Goal: Task Accomplishment & Management: Manage account settings

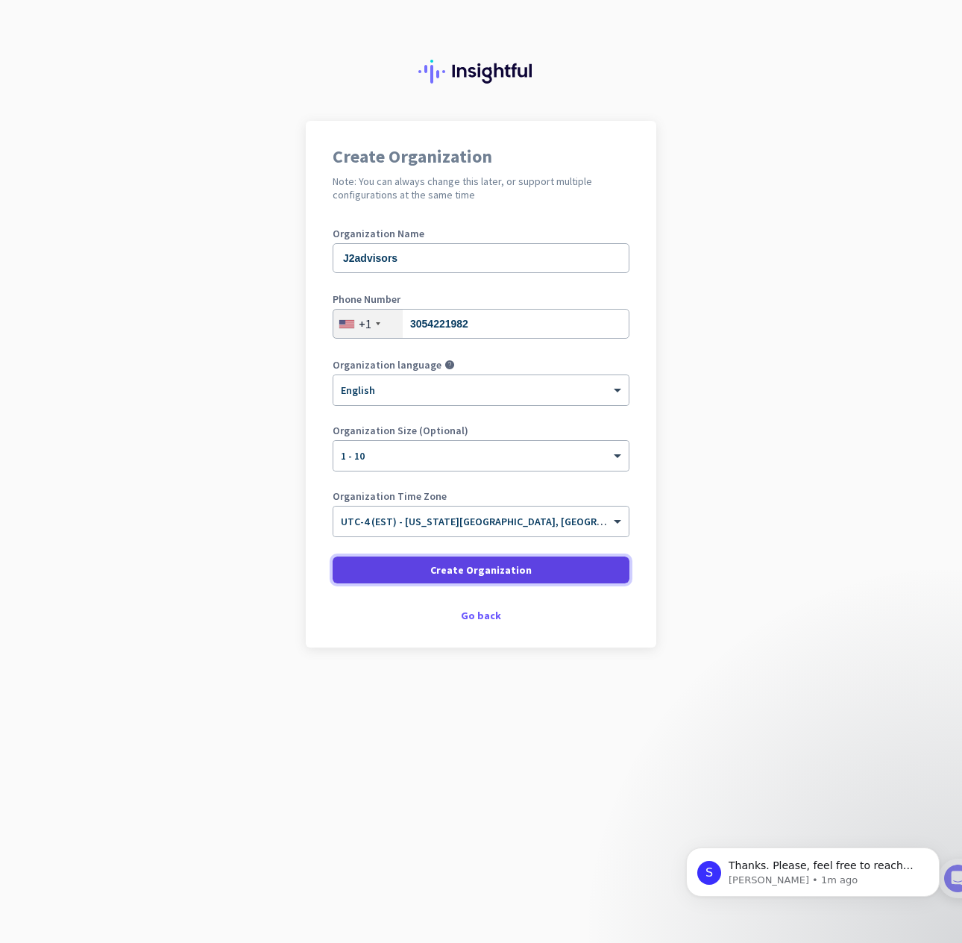
click at [415, 569] on span at bounding box center [481, 570] width 297 height 36
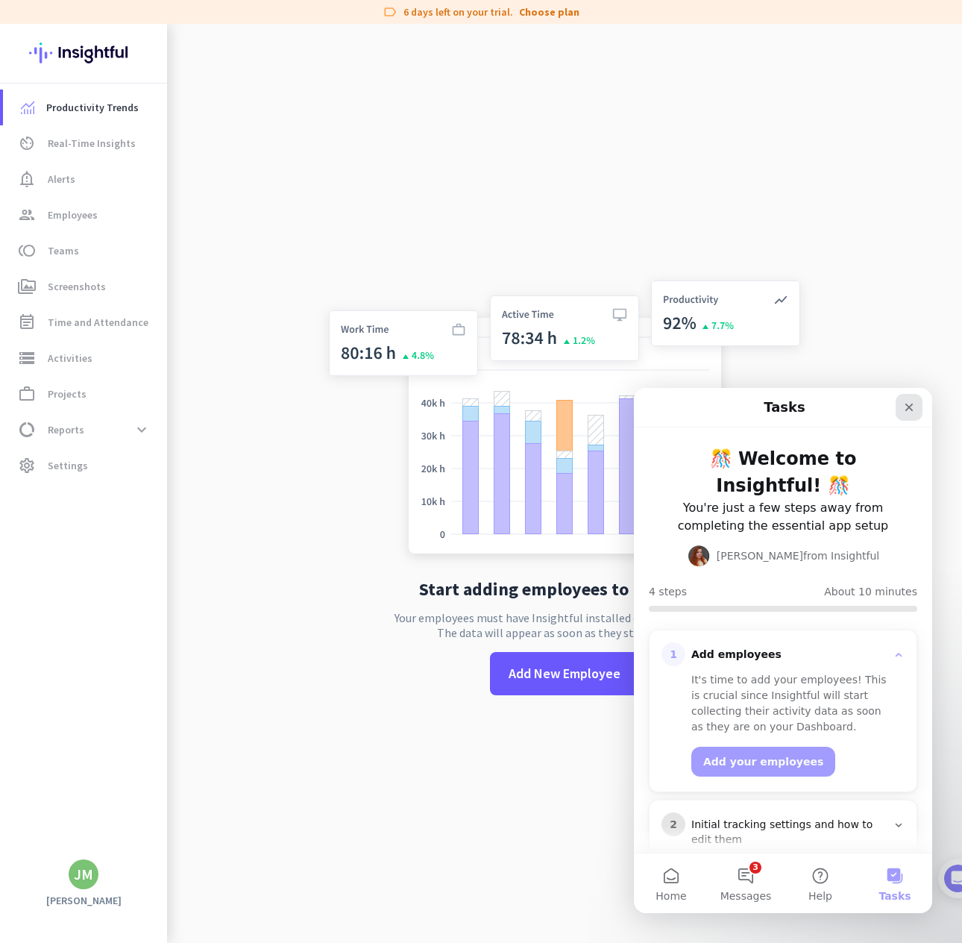
click at [910, 413] on icon "Close" at bounding box center [910, 407] width 12 height 12
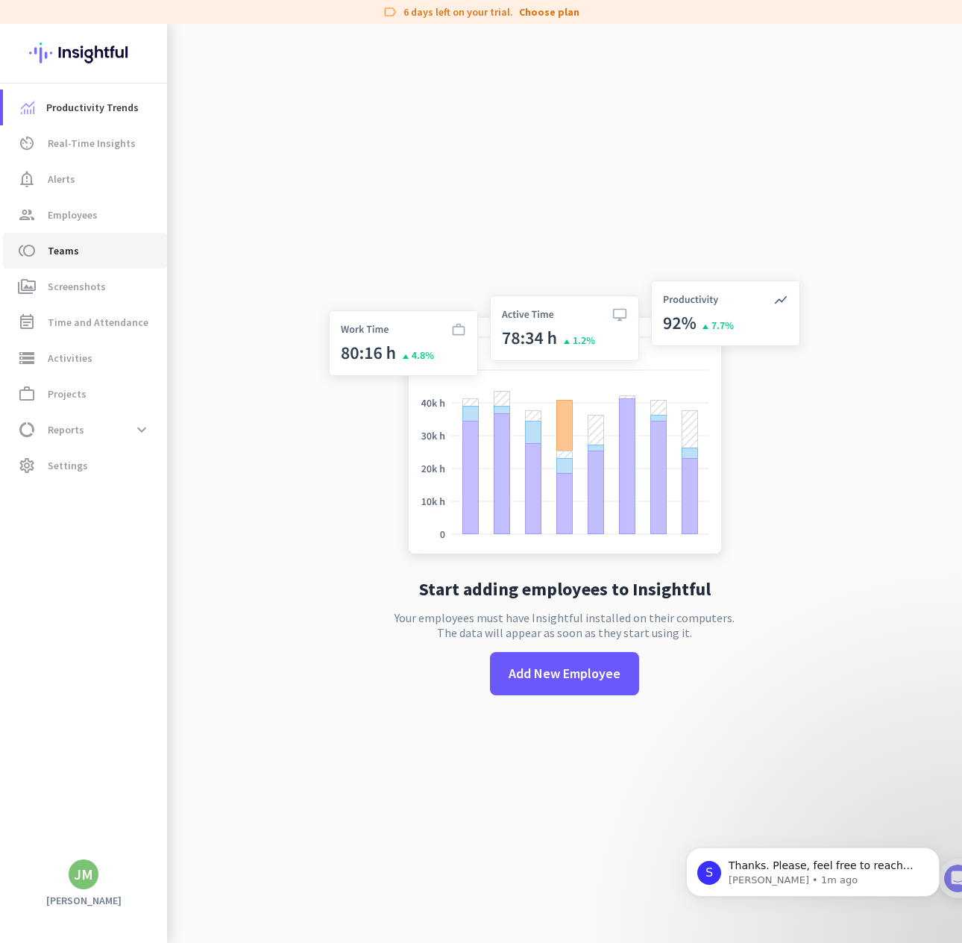
click at [84, 257] on span "toll Teams" at bounding box center [85, 251] width 140 height 18
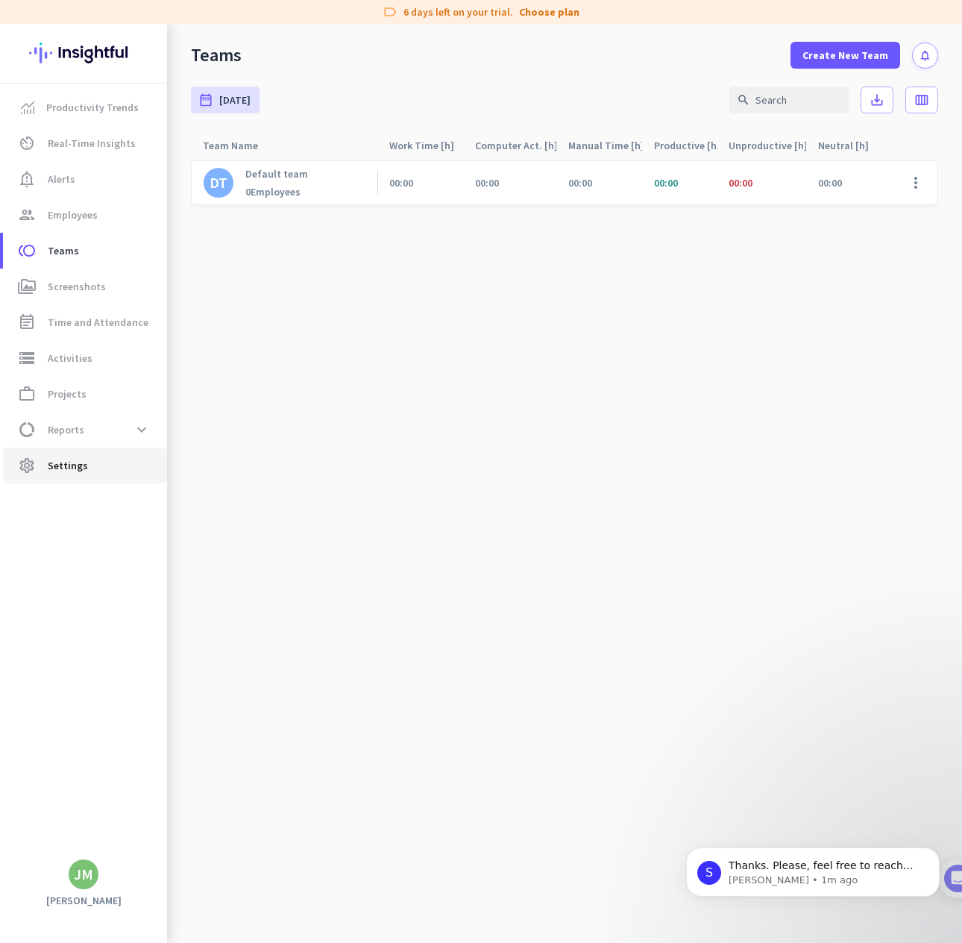
click at [68, 469] on span "Settings" at bounding box center [68, 466] width 40 height 18
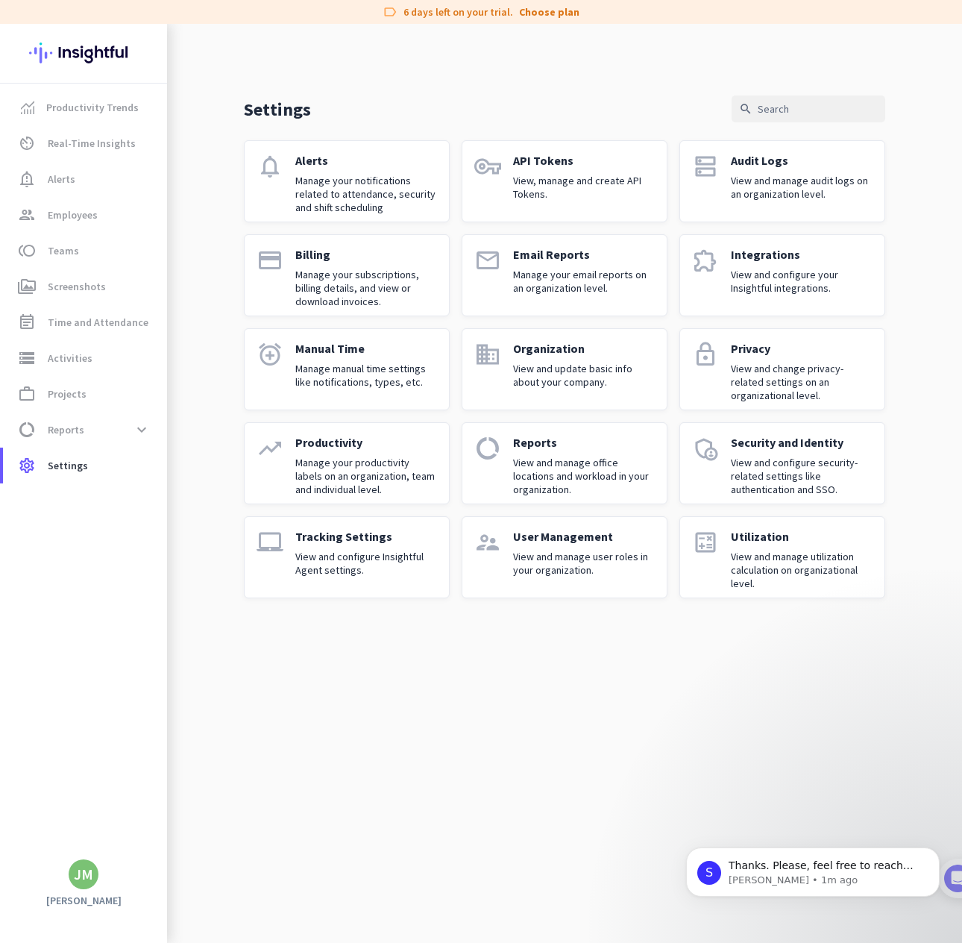
click at [544, 545] on div "User Management View and manage user roles in your organization." at bounding box center [584, 557] width 142 height 57
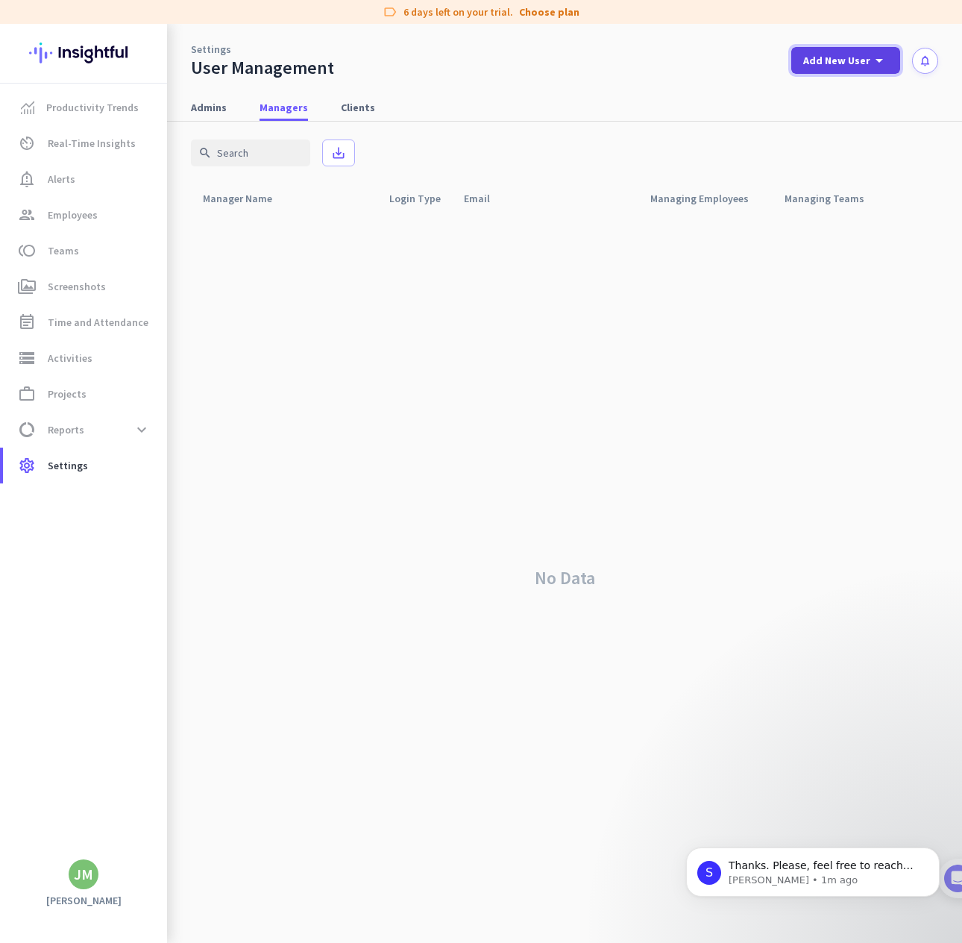
click at [836, 57] on span "Add New User" at bounding box center [837, 60] width 67 height 15
click at [839, 91] on div "Admin" at bounding box center [845, 93] width 34 height 15
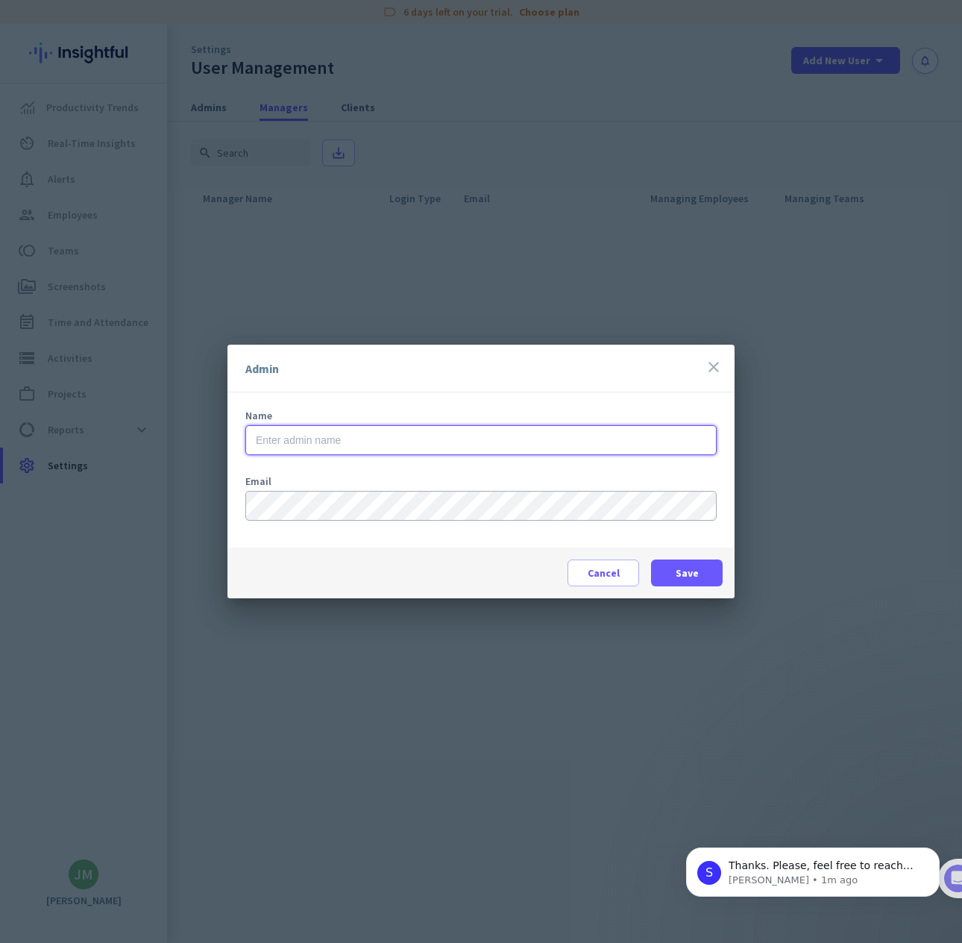
click at [325, 433] on input "text" at bounding box center [481, 440] width 472 height 30
click at [297, 431] on input "Jackie hodes" at bounding box center [481, 440] width 472 height 30
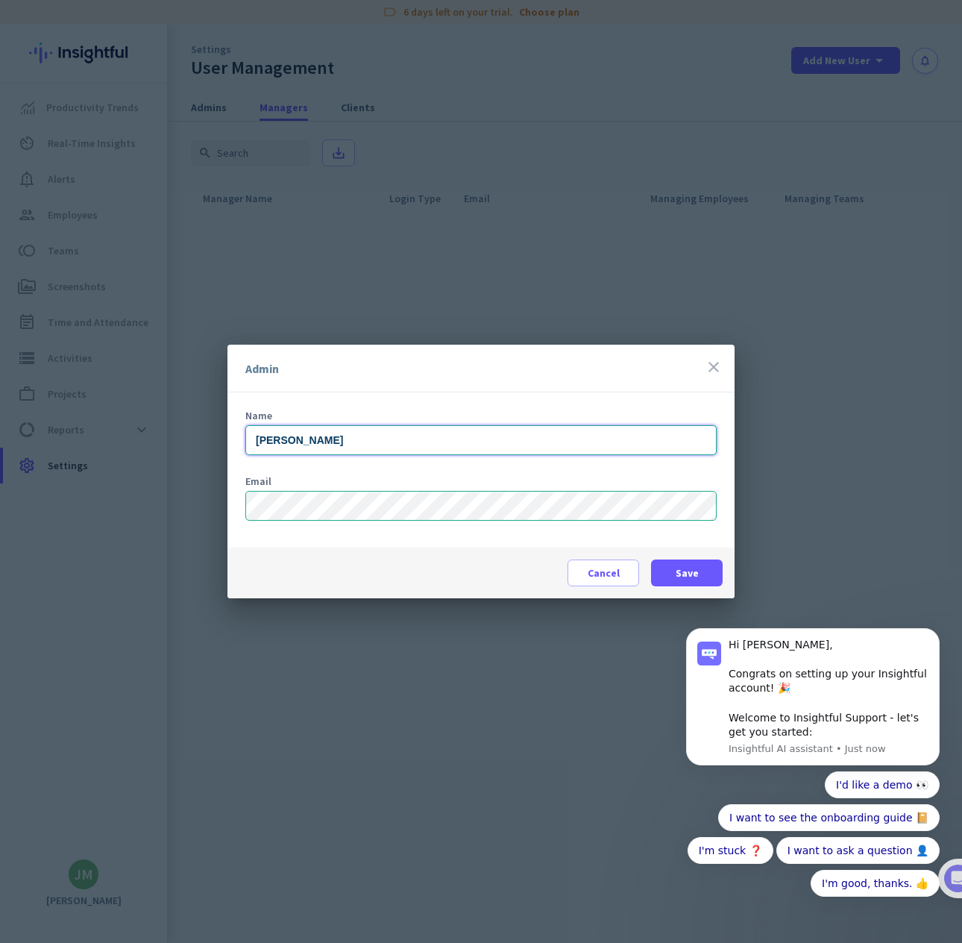
type input "Jackie Hodes"
click at [704, 575] on body "Hi Jeffrey, Congrats on setting up your Insightful account! 🎉 Welcome to Insigh…" at bounding box center [813, 710] width 287 height 439
click at [689, 573] on body "Hi Jeffrey, Congrats on setting up your Insightful account! 🎉 Welcome to Insigh…" at bounding box center [813, 710] width 287 height 439
click at [683, 566] on body "Hi Jeffrey, Congrats on setting up your Insightful account! 🎉 Welcome to Insigh…" at bounding box center [813, 710] width 287 height 439
click at [710, 565] on body "Hi Jeffrey, Congrats on setting up your Insightful account! 🎉 Welcome to Insigh…" at bounding box center [813, 710] width 287 height 439
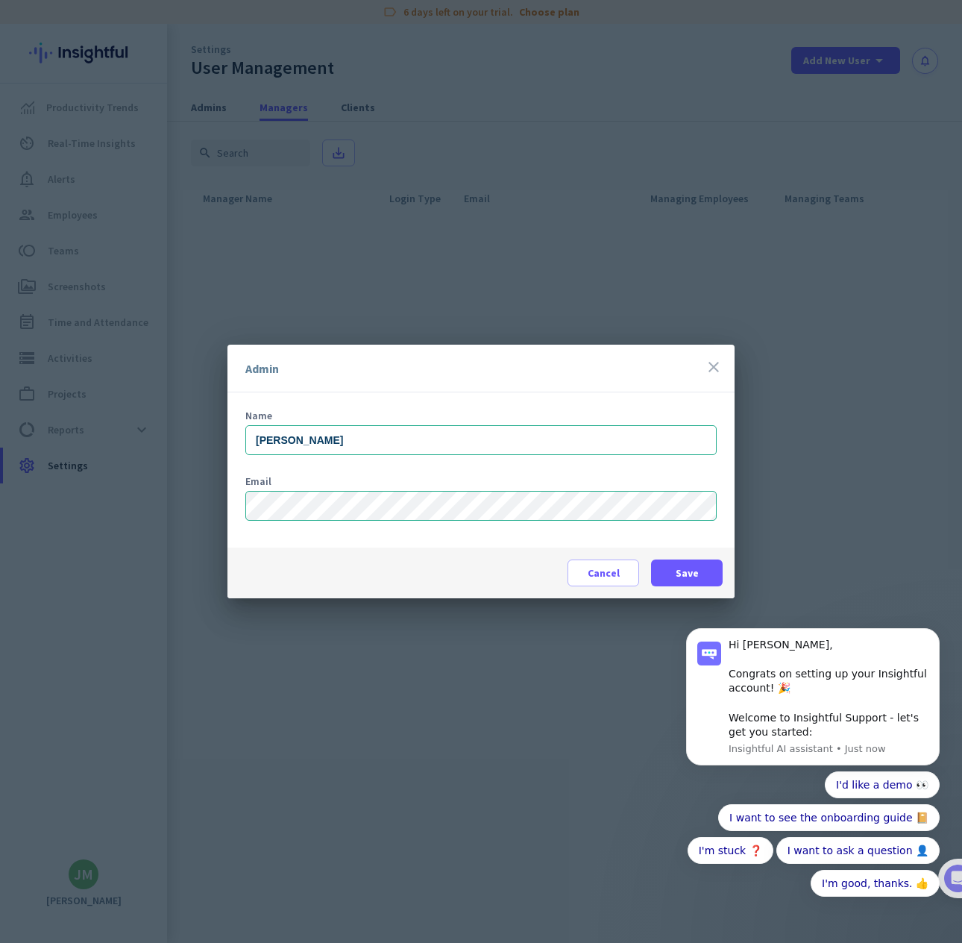
click at [439, 542] on form "Name Jackie Hodes Email" at bounding box center [481, 478] width 472 height 137
drag, startPoint x: 930, startPoint y: 639, endPoint x: 1584, endPoint y: 1125, distance: 814.3
click at [930, 639] on button "Dismiss notification" at bounding box center [935, 632] width 19 height 19
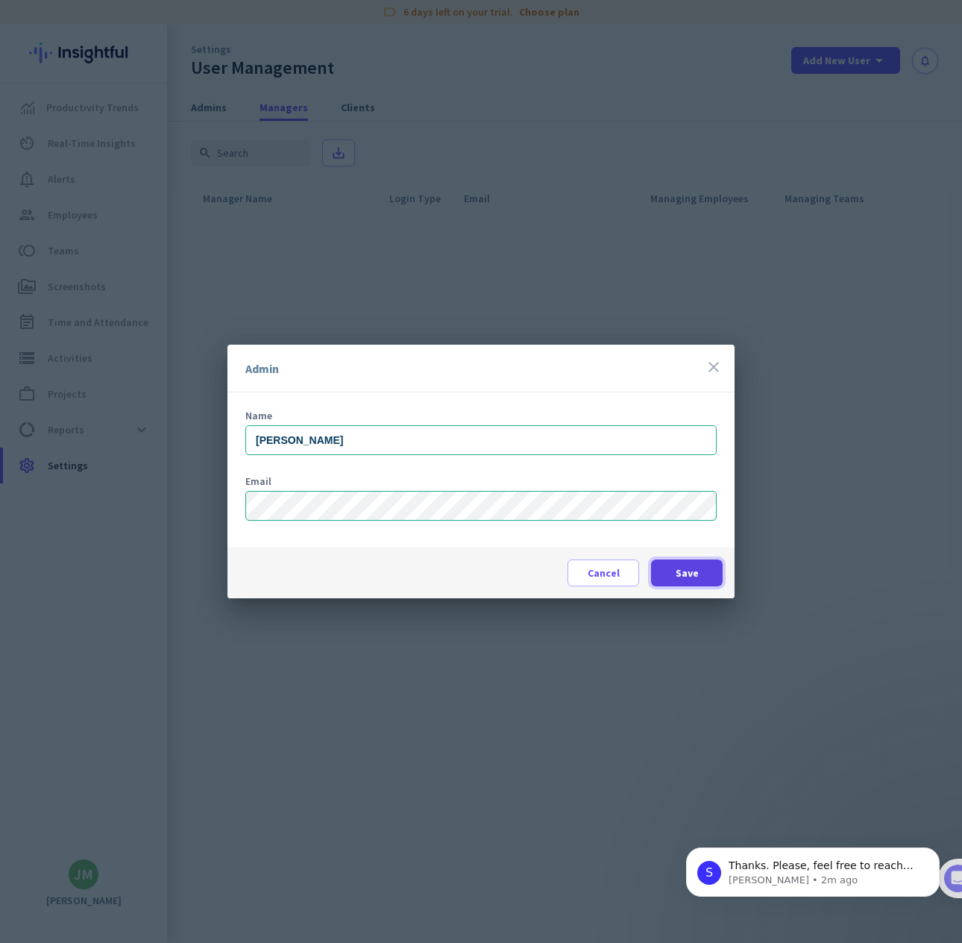
click at [701, 573] on span at bounding box center [687, 573] width 72 height 36
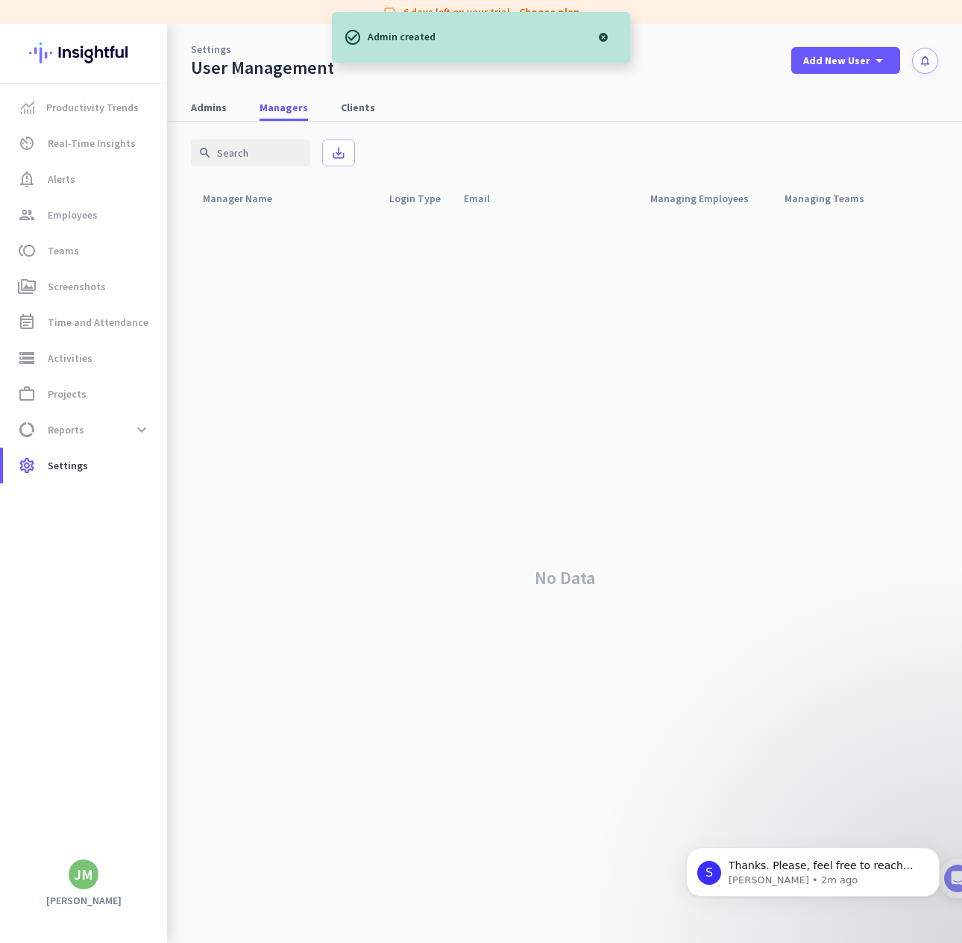
click at [609, 36] on div at bounding box center [604, 37] width 30 height 30
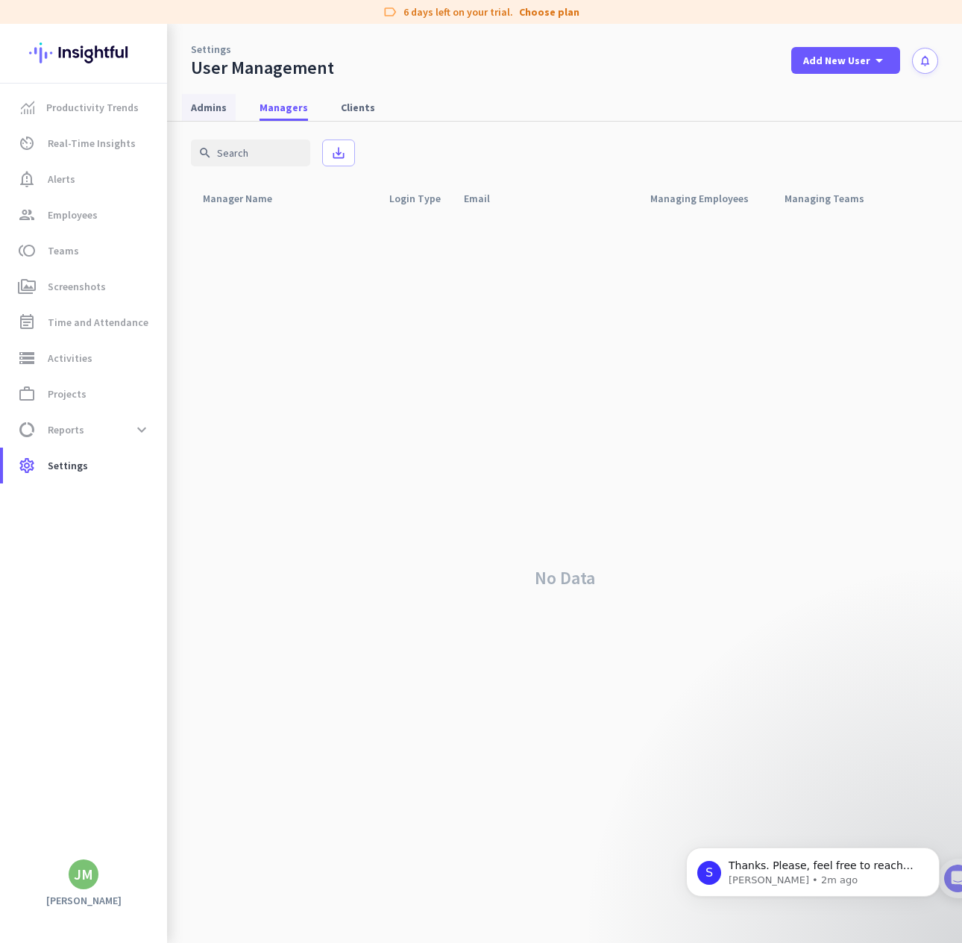
click at [201, 108] on span "Admins" at bounding box center [209, 107] width 36 height 15
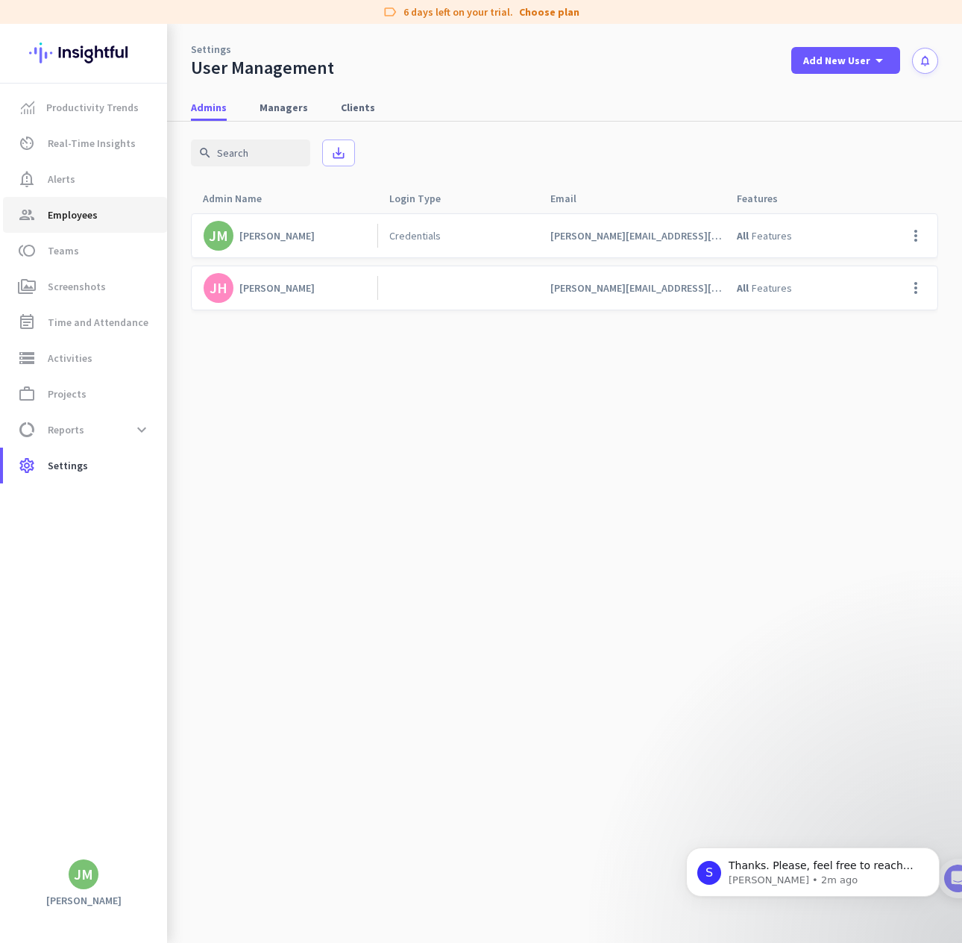
click at [52, 225] on link "group Employees" at bounding box center [85, 215] width 164 height 36
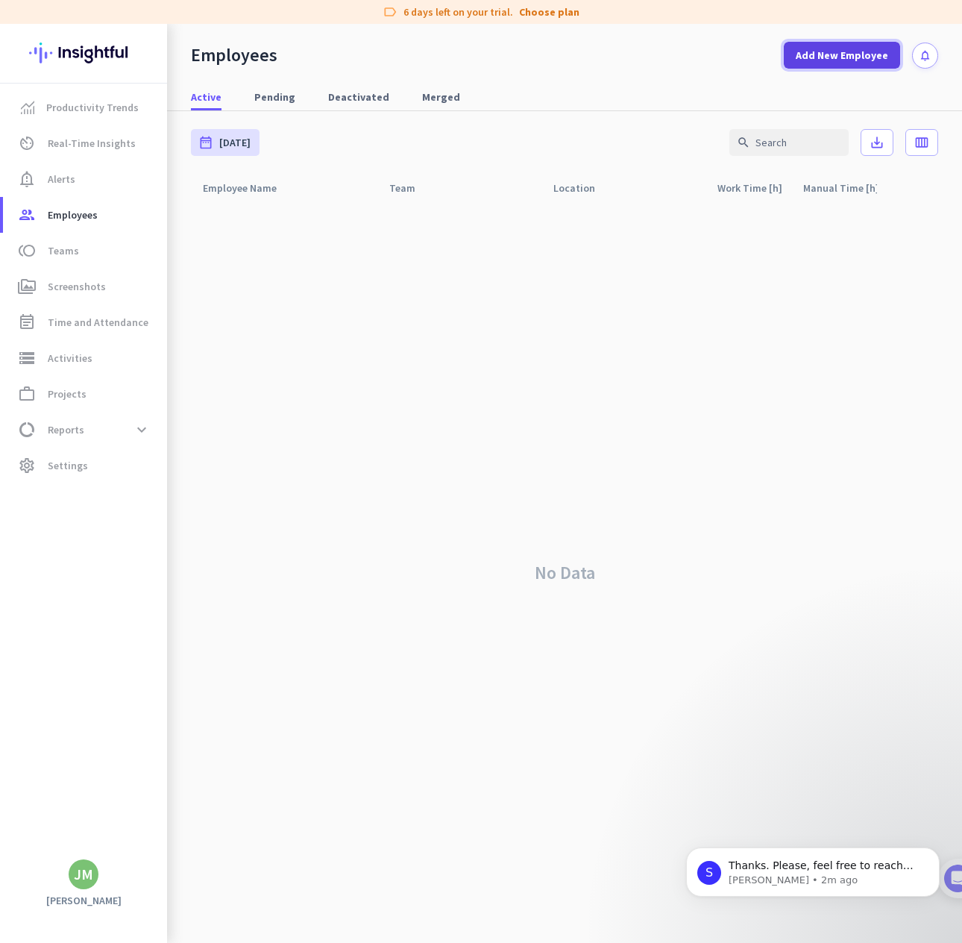
click at [837, 60] on span "Add New Employee" at bounding box center [842, 55] width 93 height 15
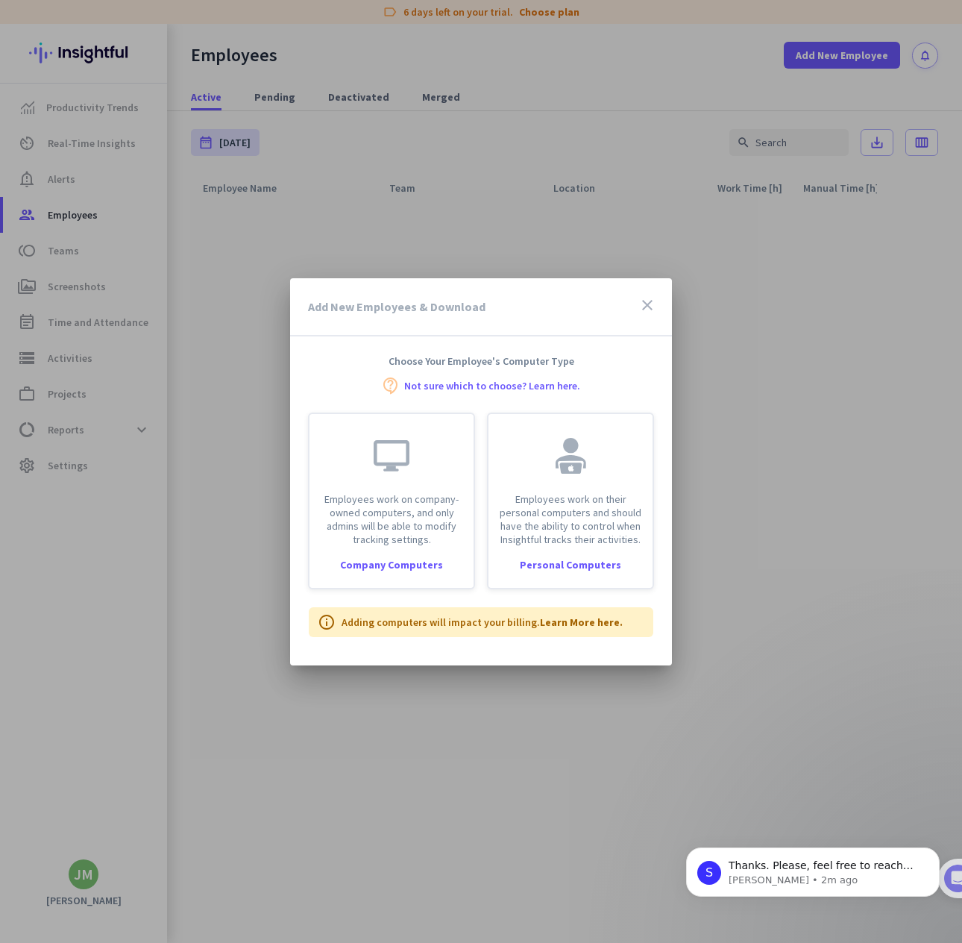
click at [547, 381] on link "Not sure which to choose? Learn here." at bounding box center [492, 386] width 176 height 10
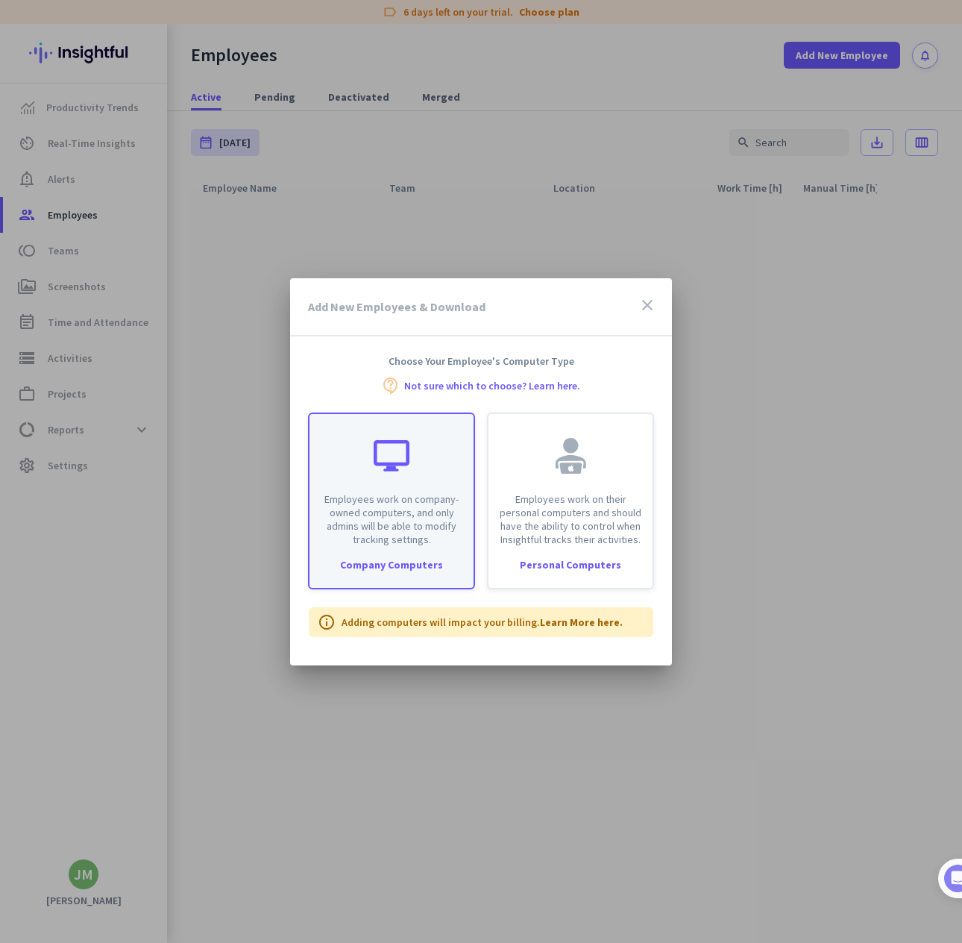
click at [415, 475] on div "Employees work on company-owned computers, and only admins will be able to modi…" at bounding box center [392, 480] width 164 height 132
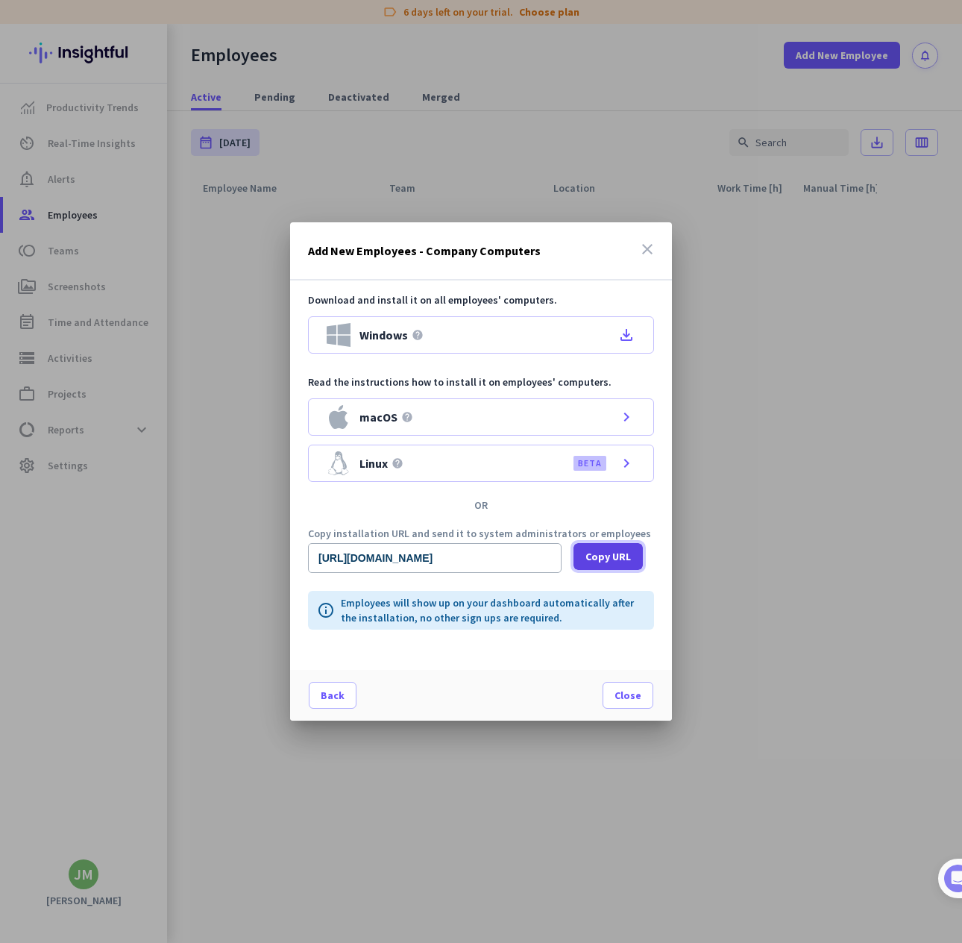
click at [594, 558] on span "Copy URL" at bounding box center [609, 556] width 46 height 15
click at [628, 707] on span at bounding box center [628, 695] width 49 height 36
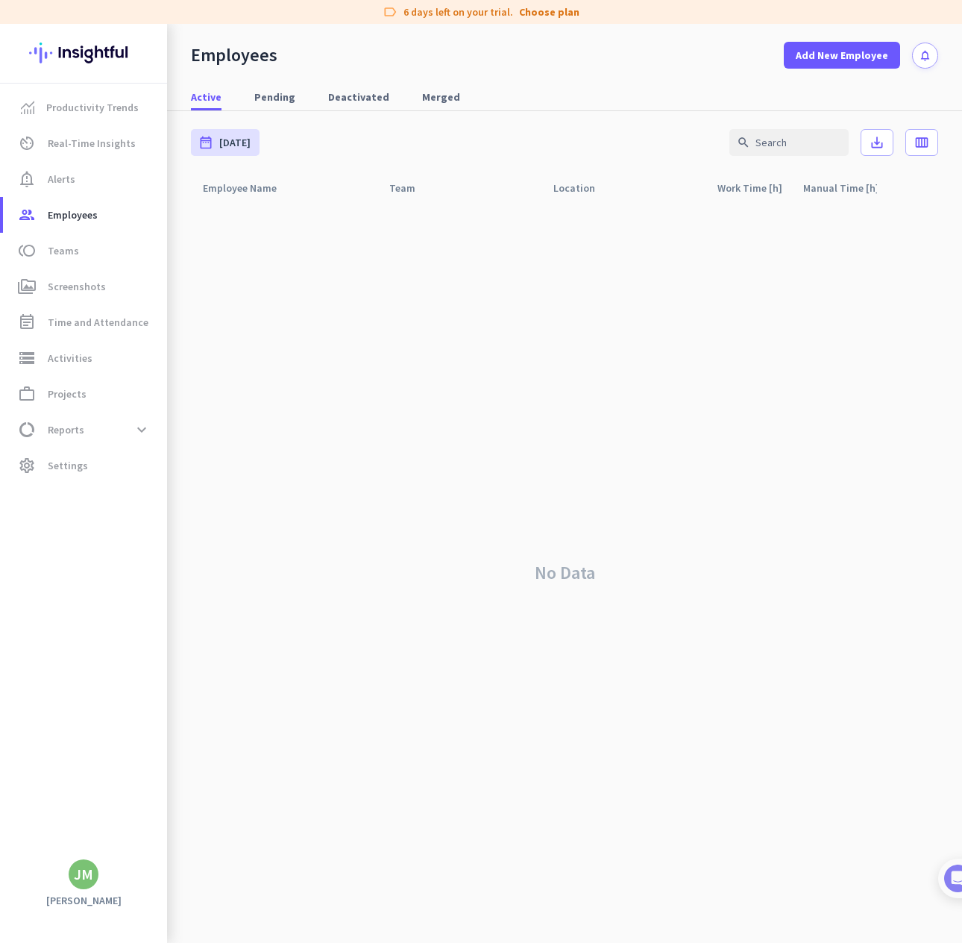
click at [791, 453] on div "No Data" at bounding box center [565, 572] width 748 height 741
click at [273, 94] on span "Pending" at bounding box center [274, 97] width 41 height 15
click at [212, 102] on span "Active" at bounding box center [206, 97] width 31 height 15
click at [113, 466] on span "settings Settings" at bounding box center [85, 466] width 140 height 18
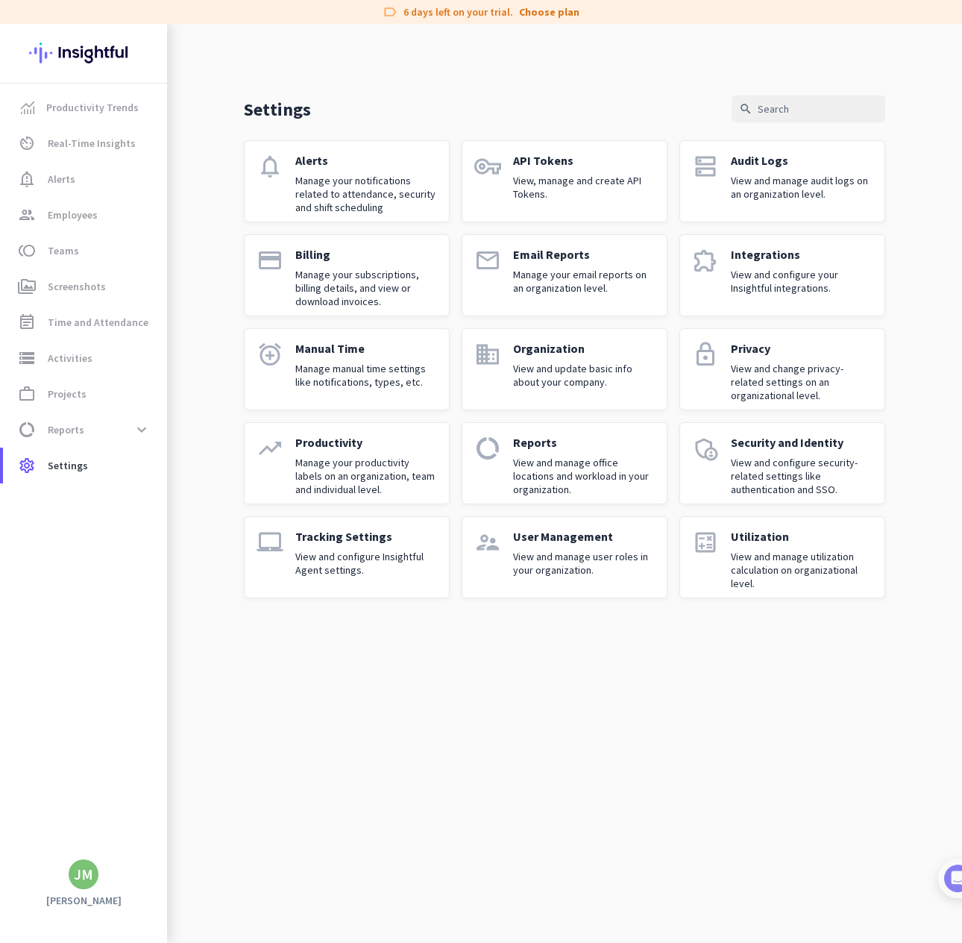
click at [622, 577] on div "User Management View and manage user roles in your organization." at bounding box center [584, 557] width 142 height 57
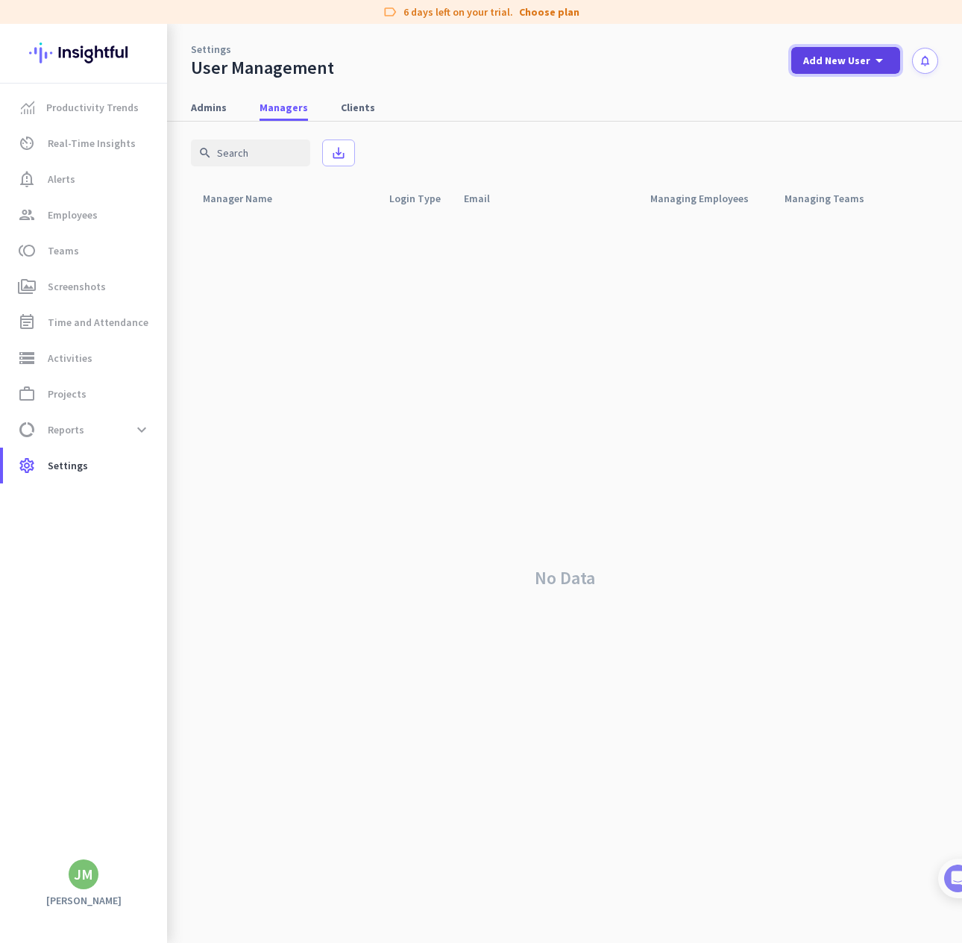
click at [834, 48] on span at bounding box center [846, 61] width 109 height 36
click at [754, 323] on div at bounding box center [481, 471] width 962 height 943
click at [342, 102] on span "Clients" at bounding box center [358, 107] width 34 height 15
click at [171, 122] on mat-tab-nav-panel "search save_alt Client Name arrow_drop_up Login Type arrow_drop_up Email arrow_…" at bounding box center [564, 532] width 795 height 821
click at [227, 127] on div "search save_alt" at bounding box center [565, 153] width 748 height 63
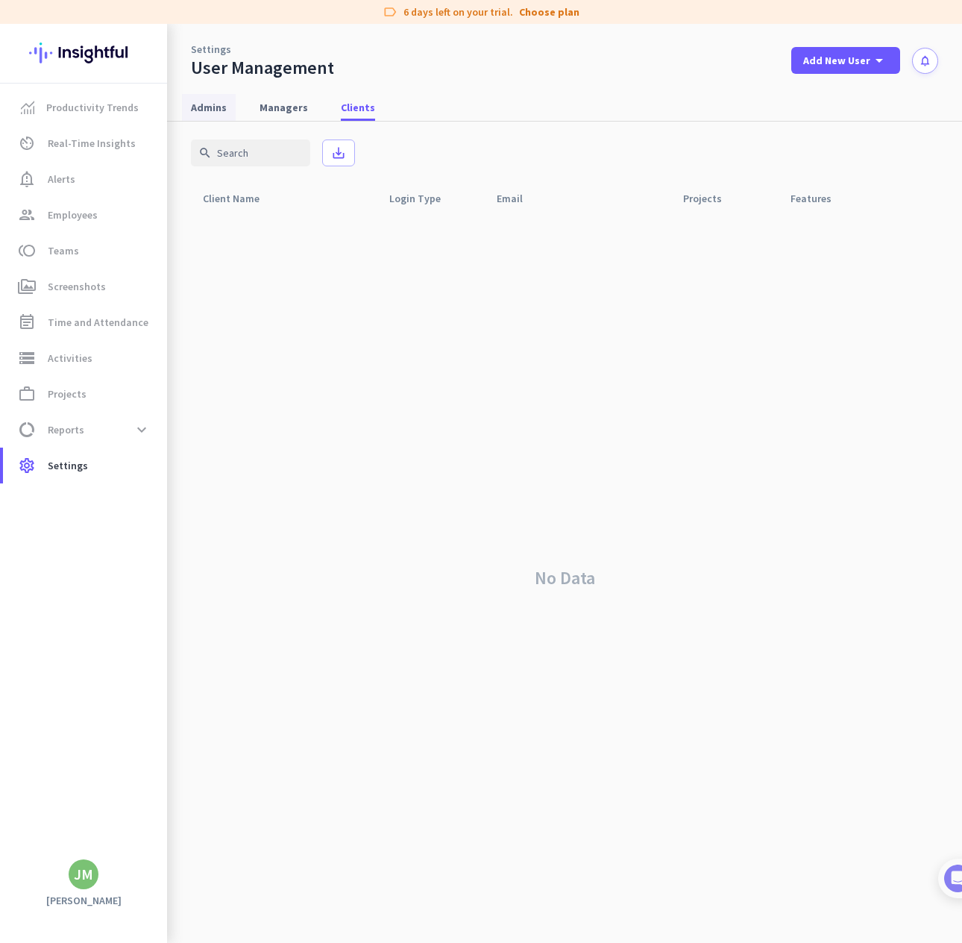
click at [222, 114] on span "Admins" at bounding box center [209, 107] width 36 height 15
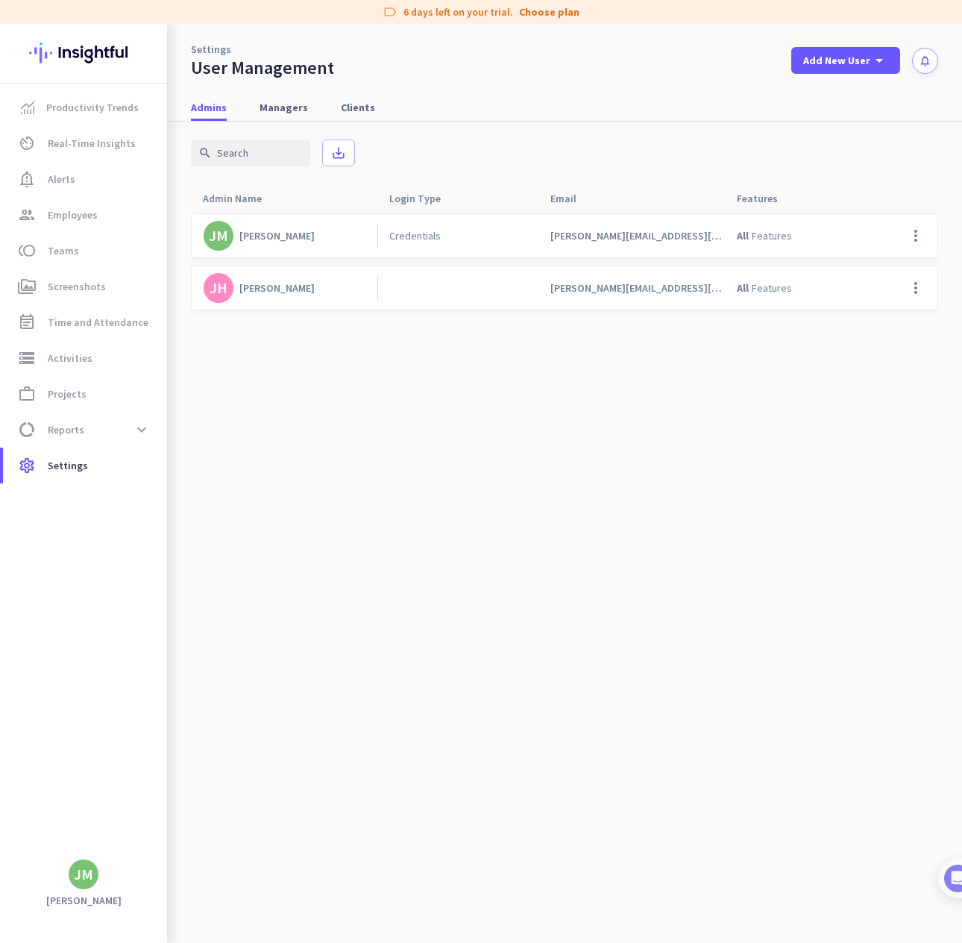
click at [354, 472] on cdk-virtual-scroll-viewport "JM Jeffrey Musaffi Credentials jeff@j2advisorygroup.com All Features more_vert …" at bounding box center [565, 578] width 748 height 730
click at [354, 470] on cdk-virtual-scroll-viewport "JM Jeffrey Musaffi Credentials jeff@j2advisorygroup.com All Features more_vert …" at bounding box center [565, 578] width 748 height 730
drag, startPoint x: 354, startPoint y: 470, endPoint x: 355, endPoint y: 460, distance: 9.8
click at [354, 466] on cdk-virtual-scroll-viewport "JM Jeffrey Musaffi Credentials jeff@j2advisorygroup.com All Features more_vert …" at bounding box center [565, 578] width 748 height 730
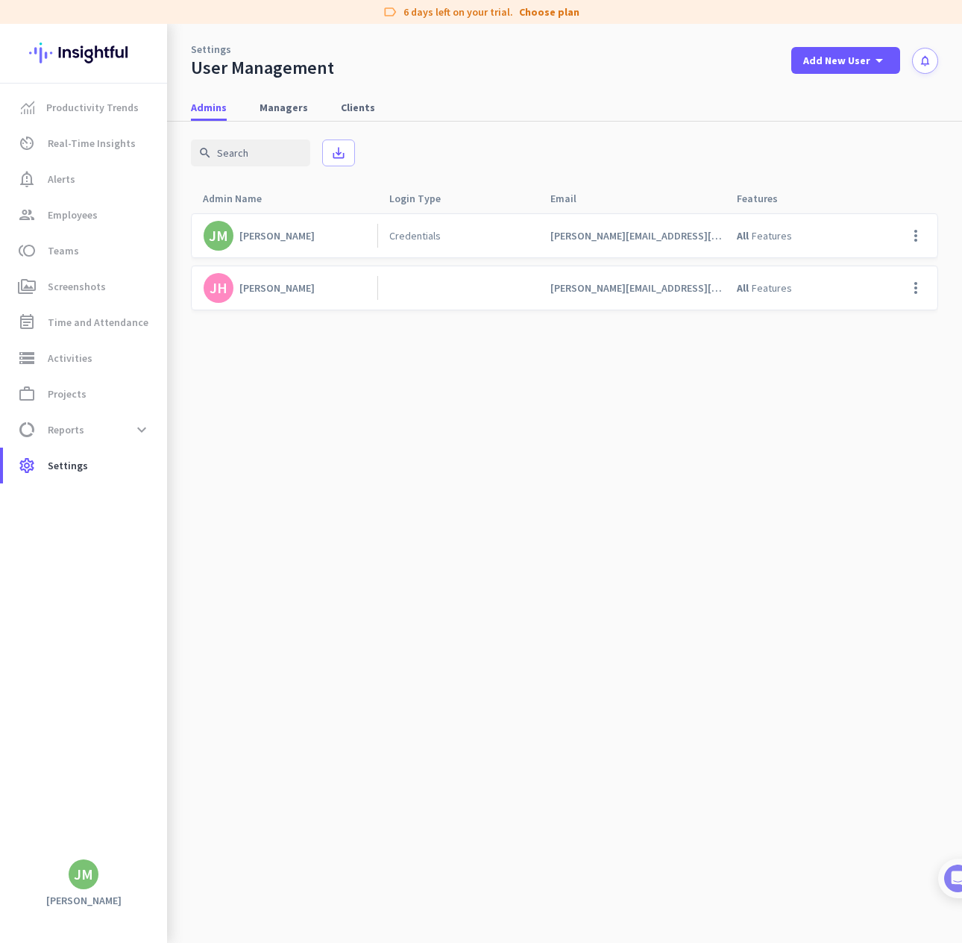
click at [355, 444] on cdk-virtual-scroll-viewport "JM Jeffrey Musaffi Credentials jeff@j2advisorygroup.com All Features more_vert …" at bounding box center [565, 578] width 748 height 730
click at [354, 441] on cdk-virtual-scroll-viewport "JM Jeffrey Musaffi Credentials jeff@j2advisorygroup.com All Features more_vert …" at bounding box center [565, 578] width 748 height 730
click at [352, 434] on cdk-virtual-scroll-viewport "JM Jeffrey Musaffi Credentials jeff@j2advisorygroup.com All Features more_vert …" at bounding box center [565, 578] width 748 height 730
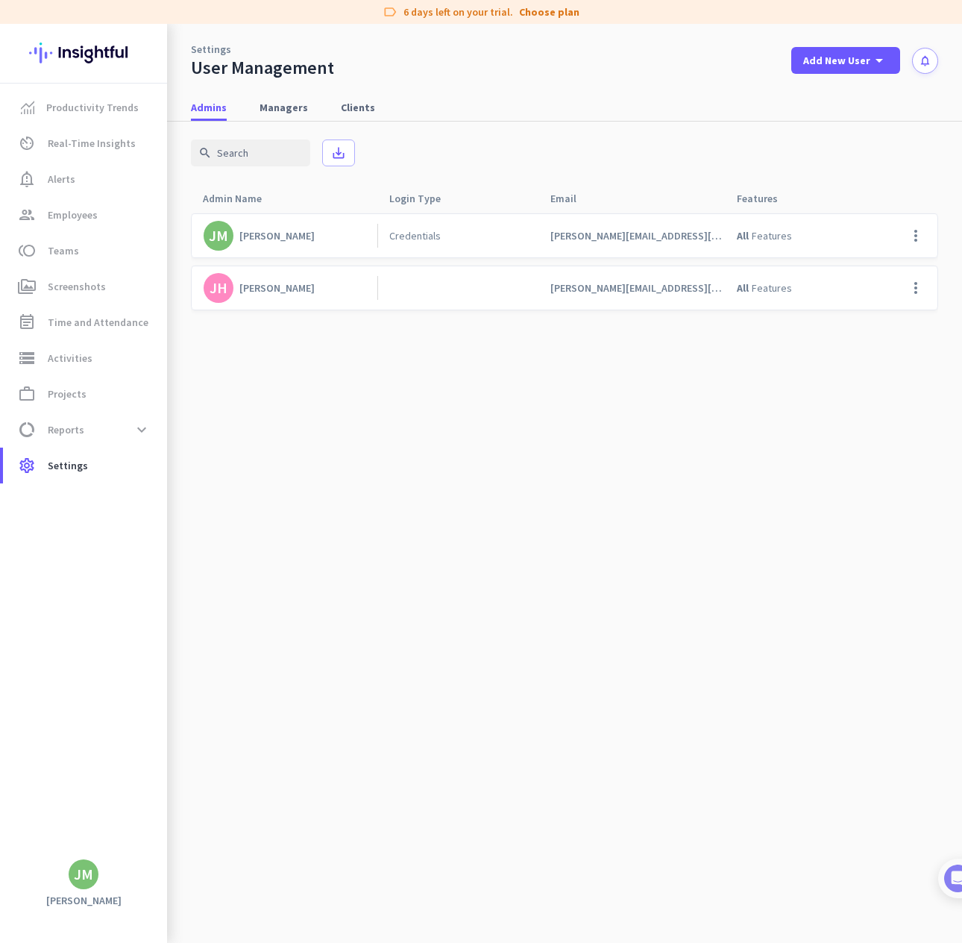
click at [352, 434] on cdk-virtual-scroll-viewport "JM Jeffrey Musaffi Credentials jeff@j2advisorygroup.com All Features more_vert …" at bounding box center [565, 578] width 748 height 730
click at [39, 234] on link "toll Teams" at bounding box center [85, 251] width 164 height 36
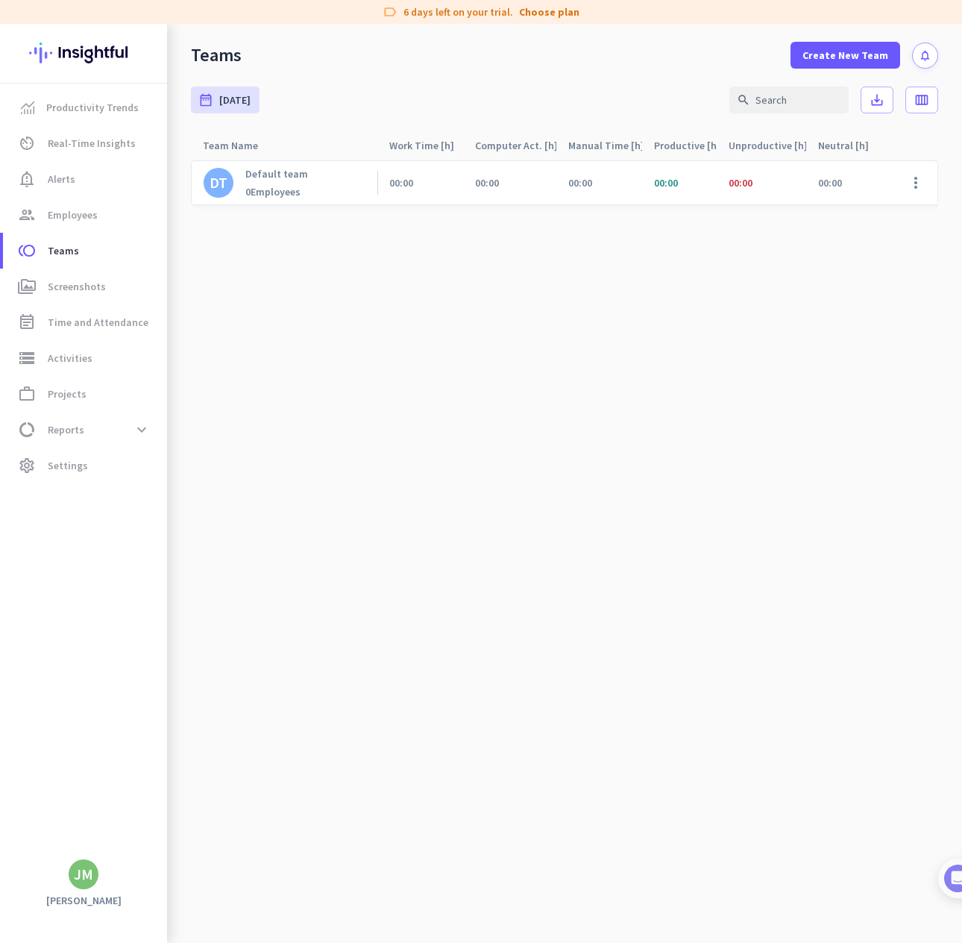
click at [227, 233] on cdk-virtual-scroll-viewport "DT Default team 0 Employees 00:00 00:00 00:00 00:00 00:00 00:00 00:00 00:00 0% …" at bounding box center [565, 551] width 748 height 783
click at [230, 233] on cdk-virtual-scroll-viewport "DT Default team 0 Employees 00:00 00:00 00:00 00:00 00:00 00:00 00:00 00:00 0% …" at bounding box center [565, 551] width 748 height 783
click at [478, 207] on div "DT Default team 0 Employees 00:00 00:00 00:00 00:00 00:00 00:00 00:00 00:00 0% …" at bounding box center [691, 186] width 1000 height 53
click at [539, 276] on cdk-virtual-scroll-viewport "DT Default team 0 Employees 00:00 00:00 00:00 00:00 00:00 00:00 00:00 00:00 0% …" at bounding box center [565, 551] width 748 height 783
drag, startPoint x: 766, startPoint y: 512, endPoint x: 704, endPoint y: 452, distance: 86.6
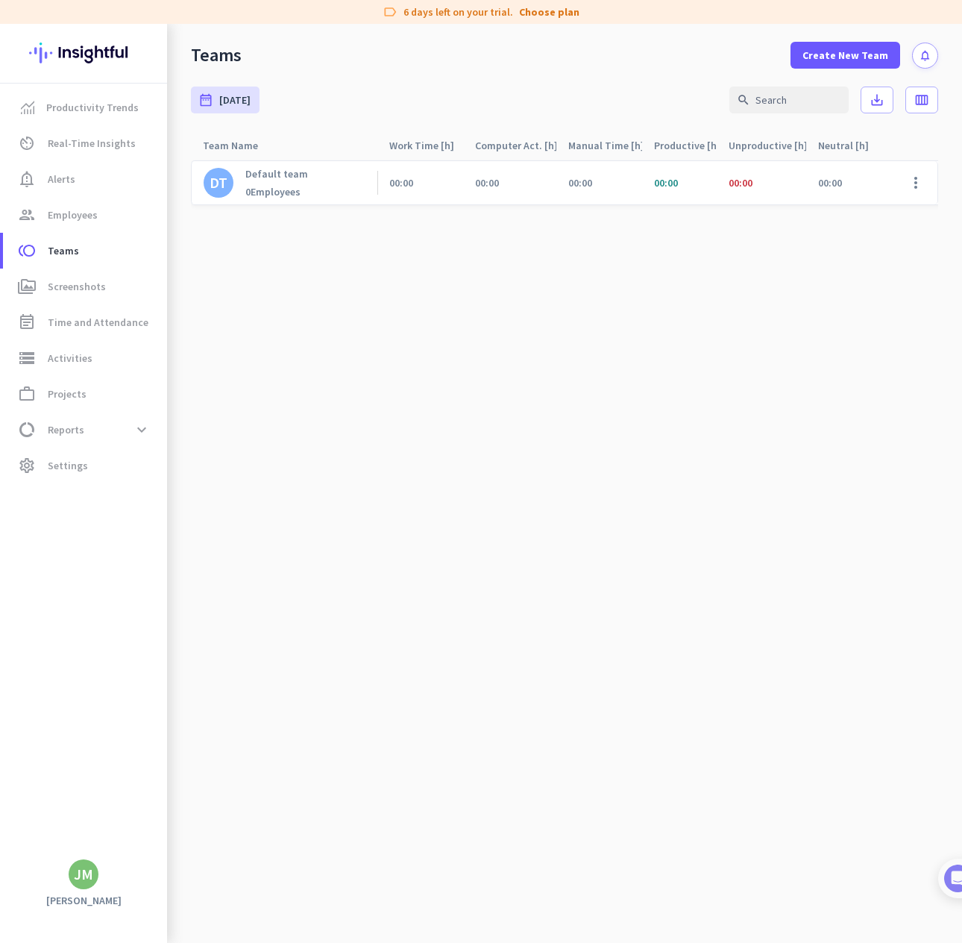
click at [766, 512] on cdk-virtual-scroll-viewport "DT Default team 0 Employees 00:00 00:00 00:00 00:00 00:00 00:00 00:00 00:00 0% …" at bounding box center [565, 551] width 748 height 783
